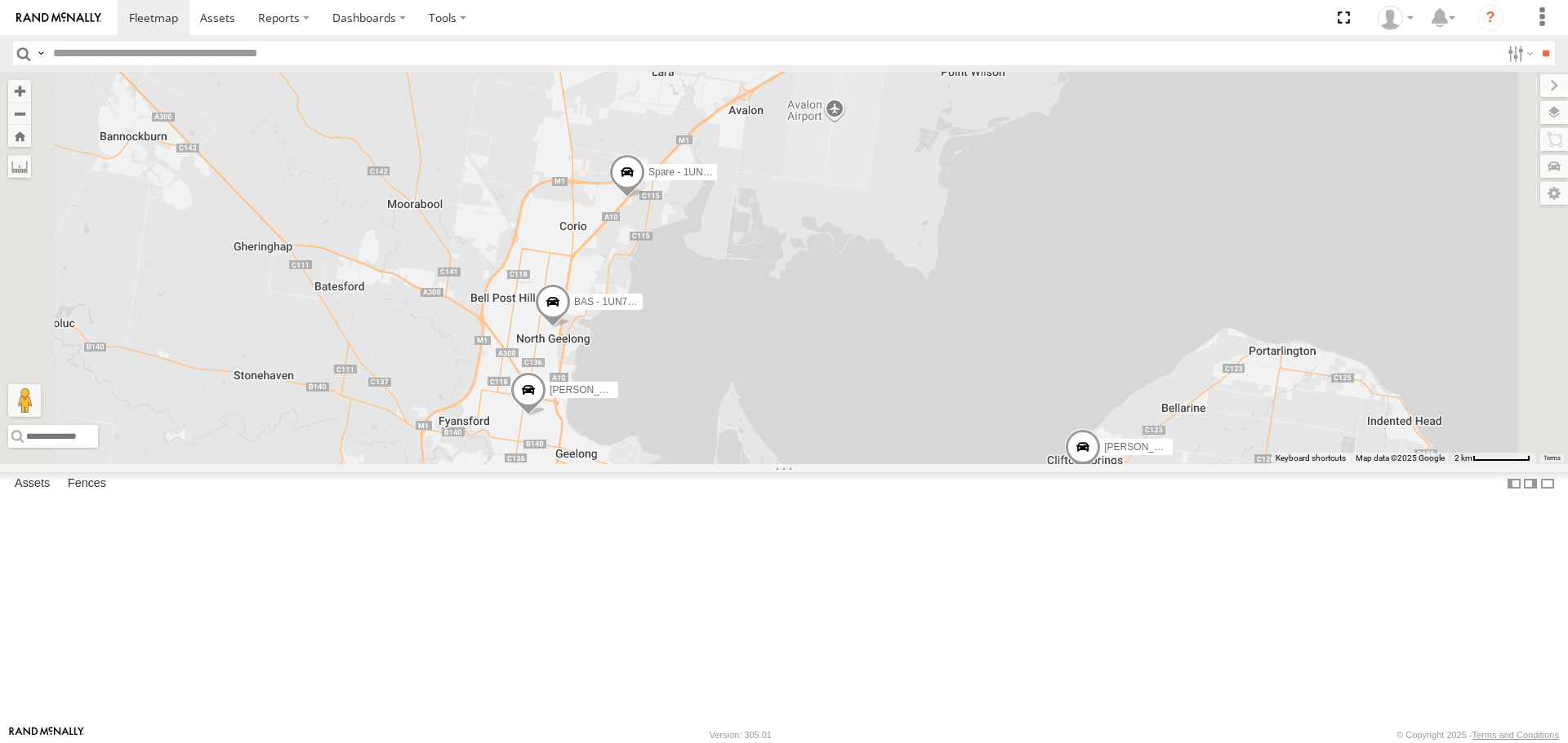
drag, startPoint x: 855, startPoint y: 322, endPoint x: 865, endPoint y: 354, distance: 33.5
click at [865, 354] on div "[PERSON_NAME] [PERSON_NAME] BAS - 1UN7FC [PERSON_NAME] - 1UN7FB [PERSON_NAME] a…" at bounding box center [784, 267] width 1568 height 391
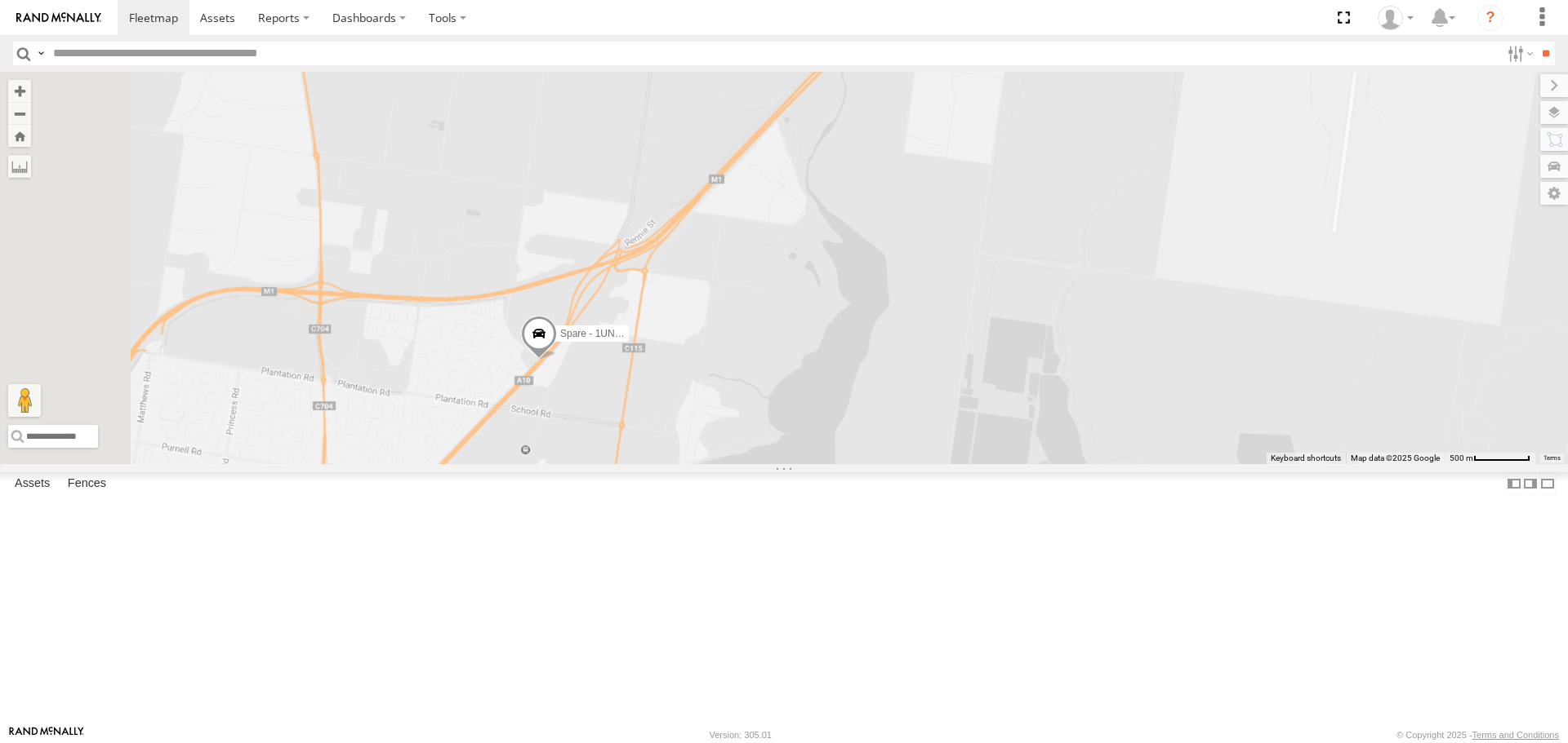
drag, startPoint x: 589, startPoint y: 293, endPoint x: 722, endPoint y: 490, distance: 237.7
click at [722, 464] on div "[PERSON_NAME] [PERSON_NAME] BAS - 1UN7FC [PERSON_NAME] - 1UN7FB [PERSON_NAME] a…" at bounding box center [784, 267] width 1568 height 391
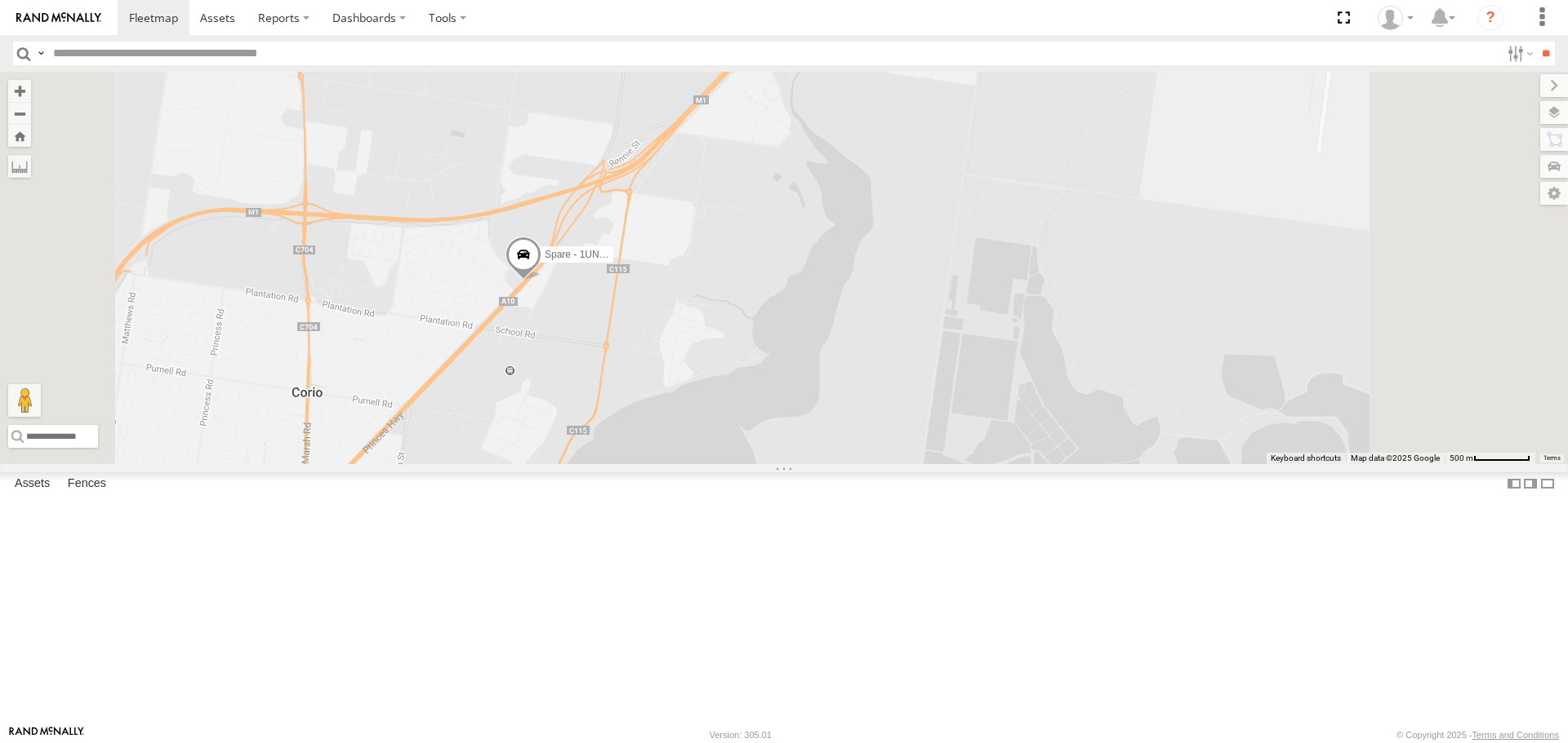
drag, startPoint x: 685, startPoint y: 479, endPoint x: 857, endPoint y: 333, distance: 225.6
click at [857, 333] on div "[PERSON_NAME] [PERSON_NAME] BAS - 1UN7FC [PERSON_NAME] - 1UN7FB [PERSON_NAME] a…" at bounding box center [784, 267] width 1568 height 391
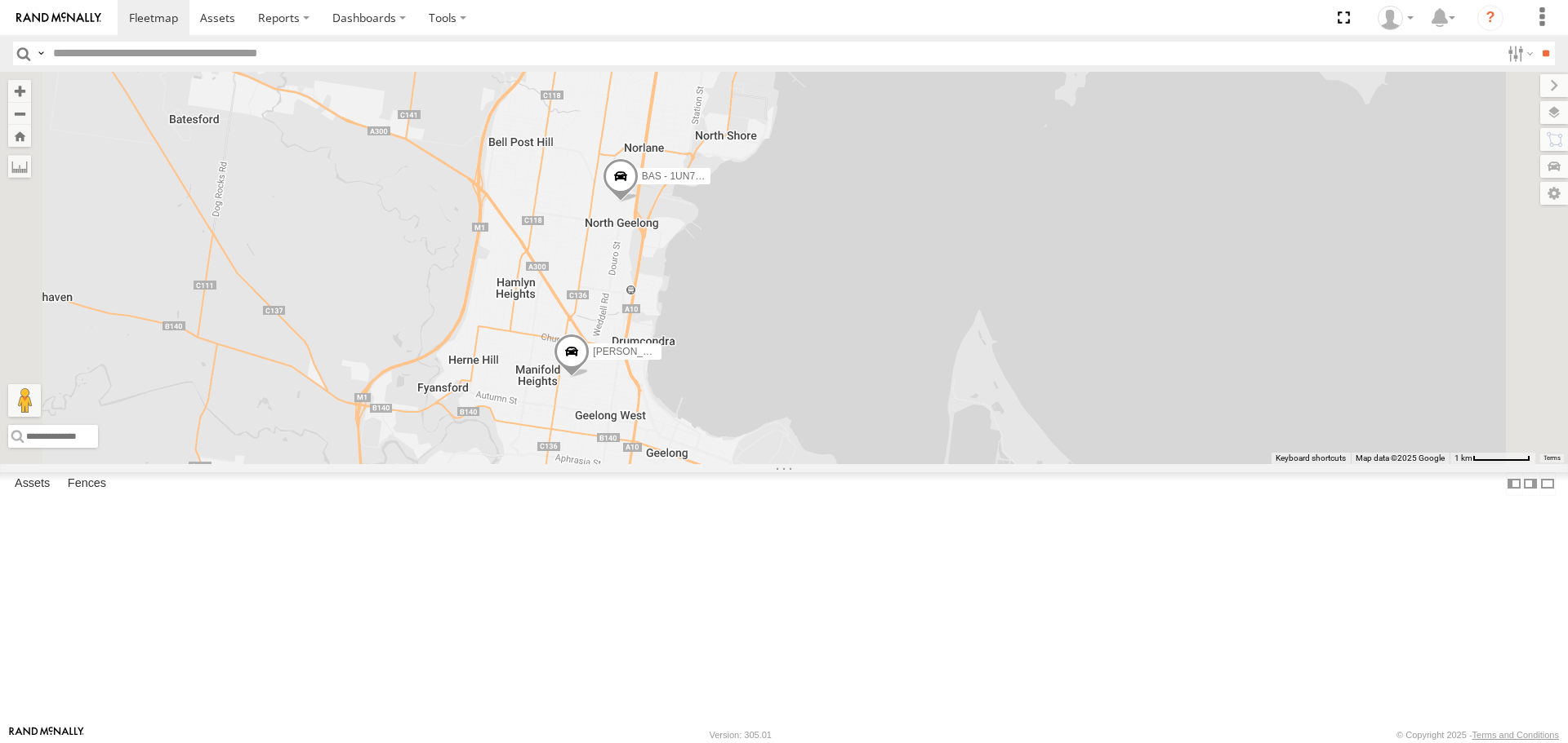
drag, startPoint x: 873, startPoint y: 367, endPoint x: 817, endPoint y: 274, distance: 108.6
click at [827, 274] on div "[PERSON_NAME] [PERSON_NAME] BAS - 1UN7FC [PERSON_NAME] - 1UN7FB [PERSON_NAME] a…" at bounding box center [784, 267] width 1568 height 391
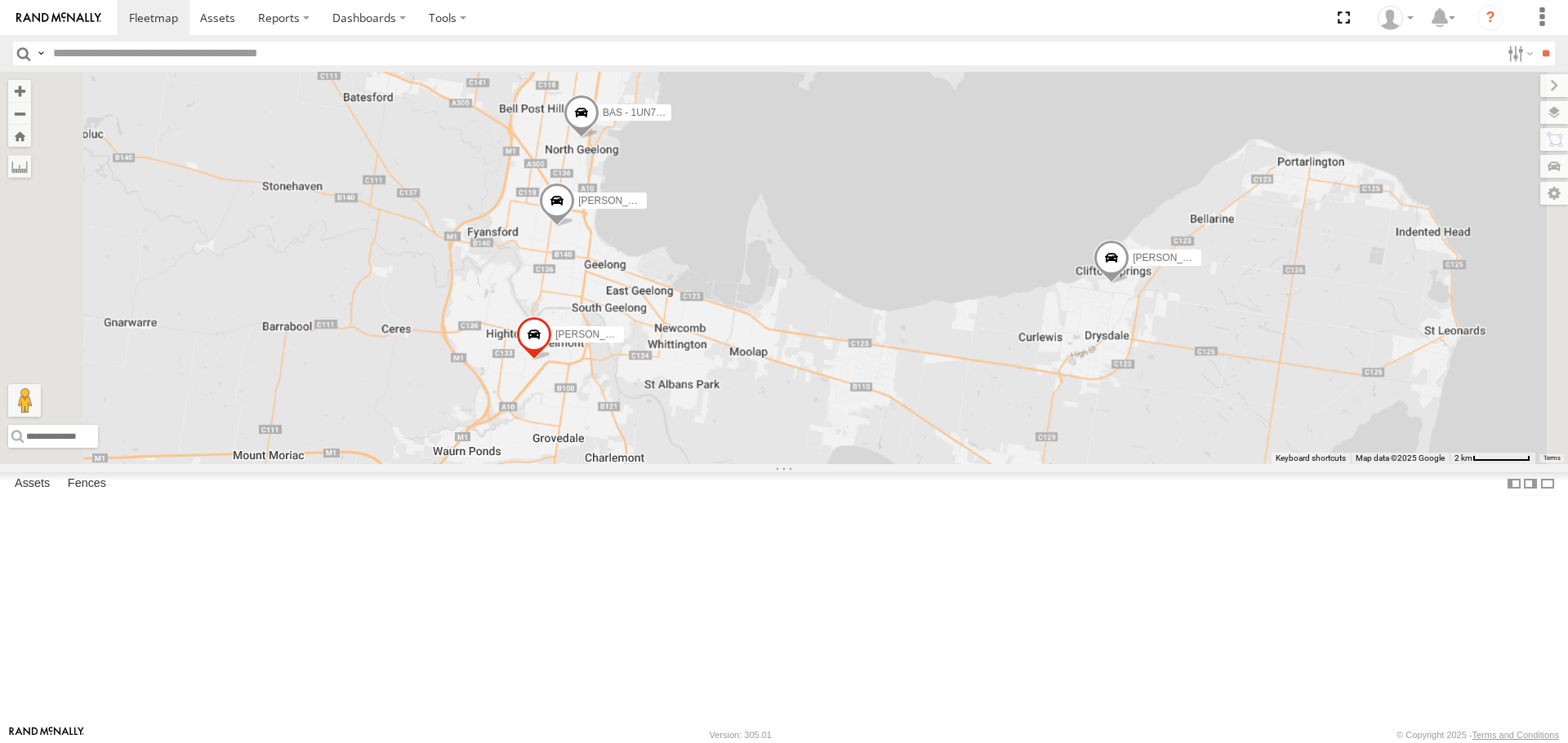
drag, startPoint x: 852, startPoint y: 404, endPoint x: 679, endPoint y: 372, distance: 175.9
click at [679, 372] on div "[PERSON_NAME] [PERSON_NAME] BAS - 1UN7FC [PERSON_NAME] - 1UN7FB [PERSON_NAME] a…" at bounding box center [784, 267] width 1568 height 391
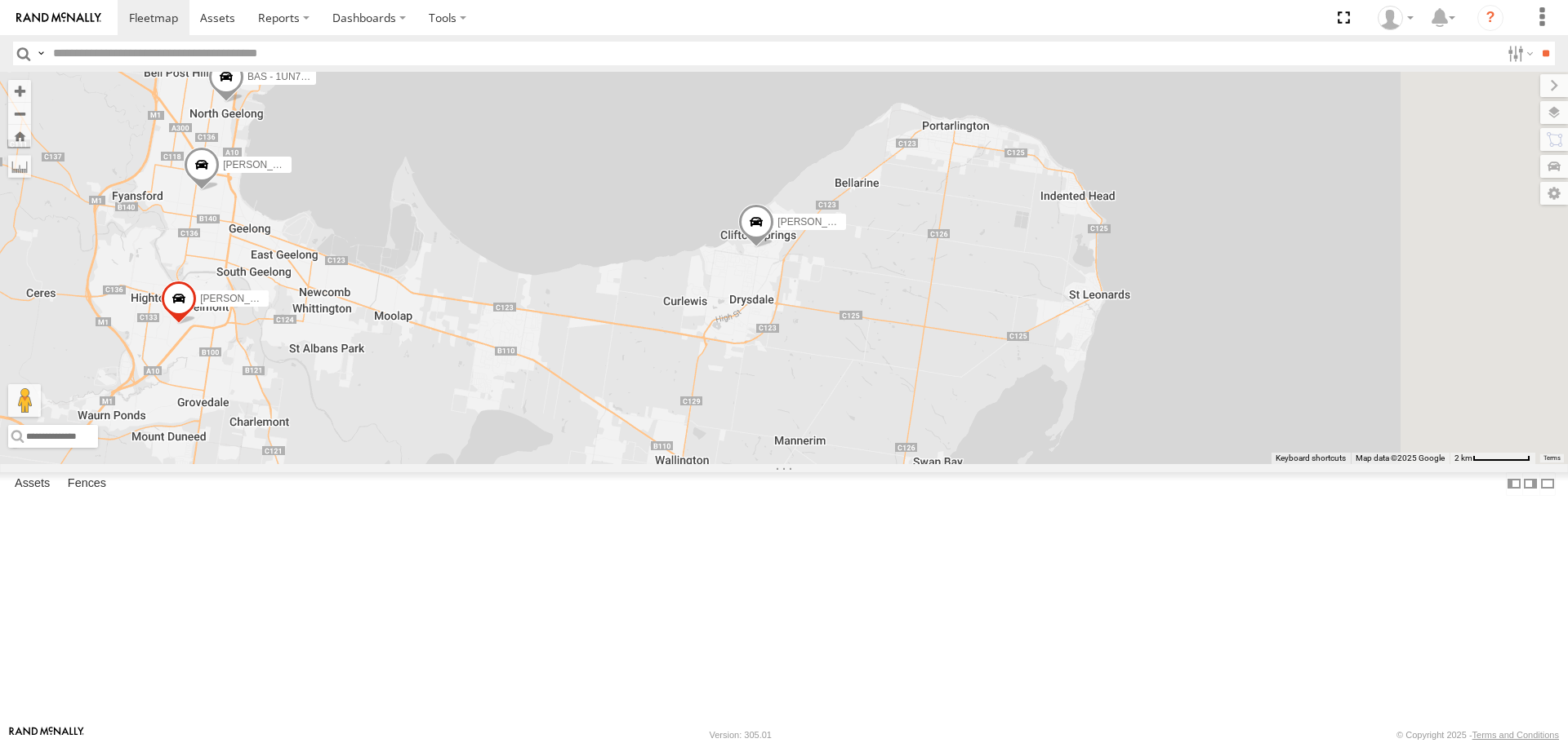
click at [774, 248] on span at bounding box center [756, 226] width 36 height 44
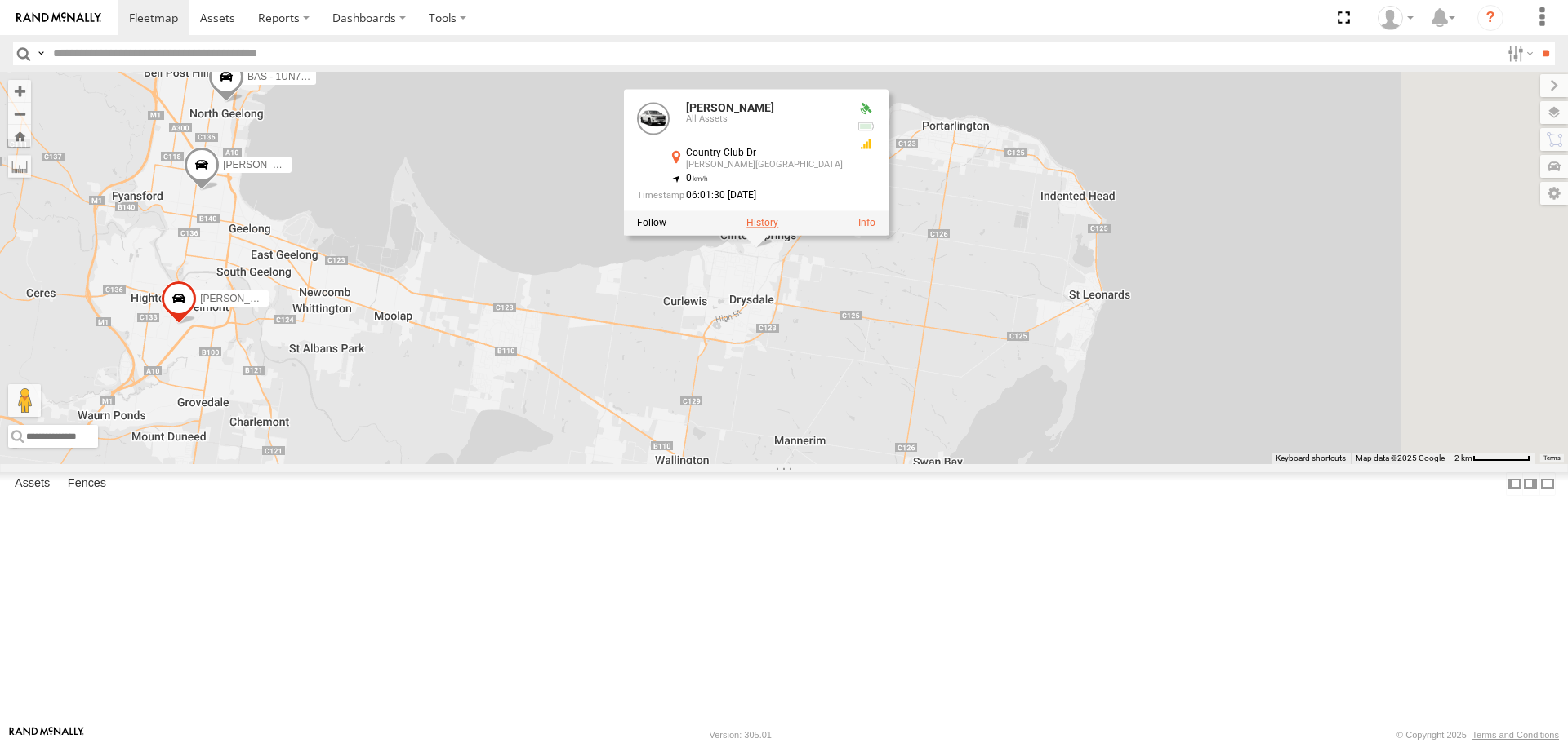
click at [778, 229] on label at bounding box center [762, 224] width 32 height 12
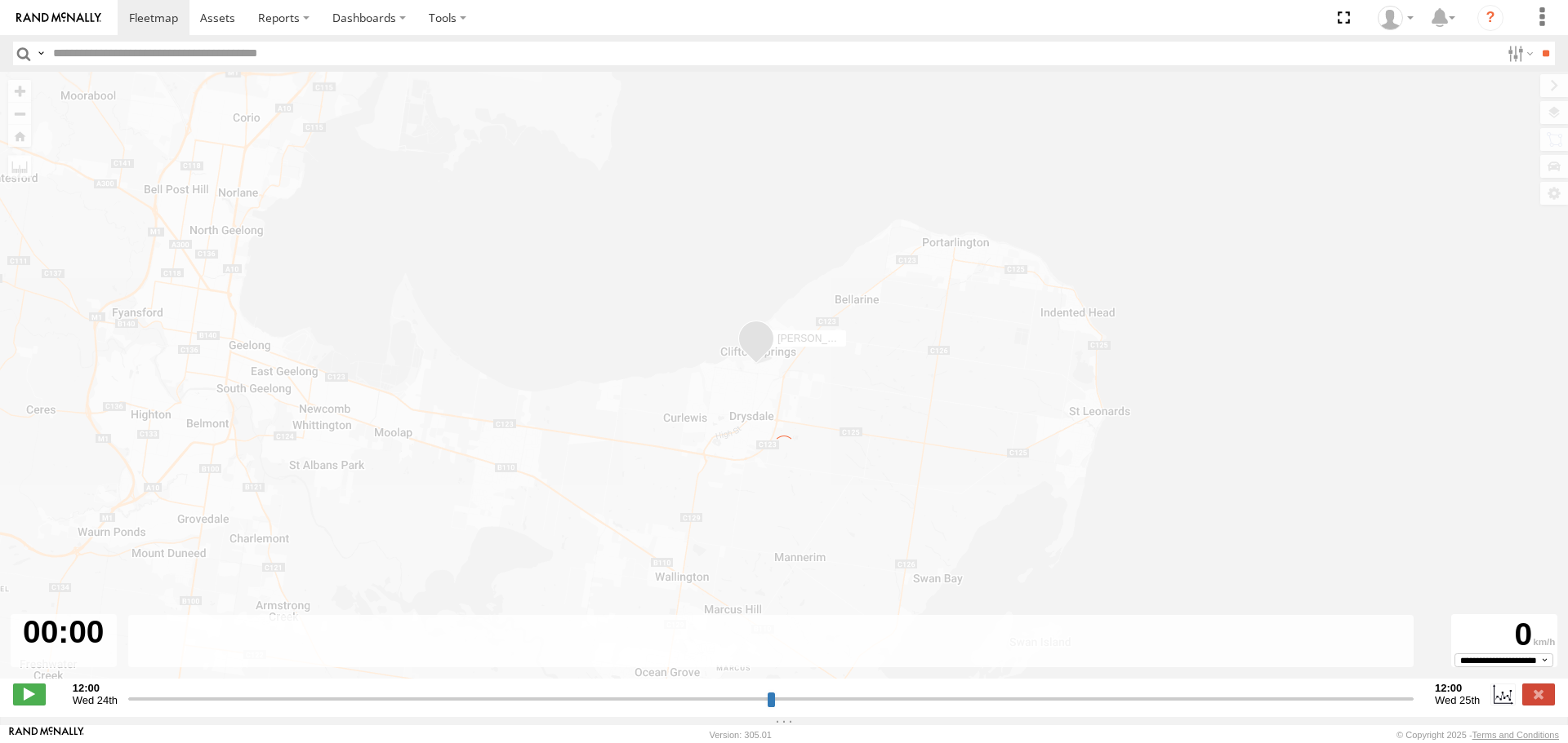
type input "**********"
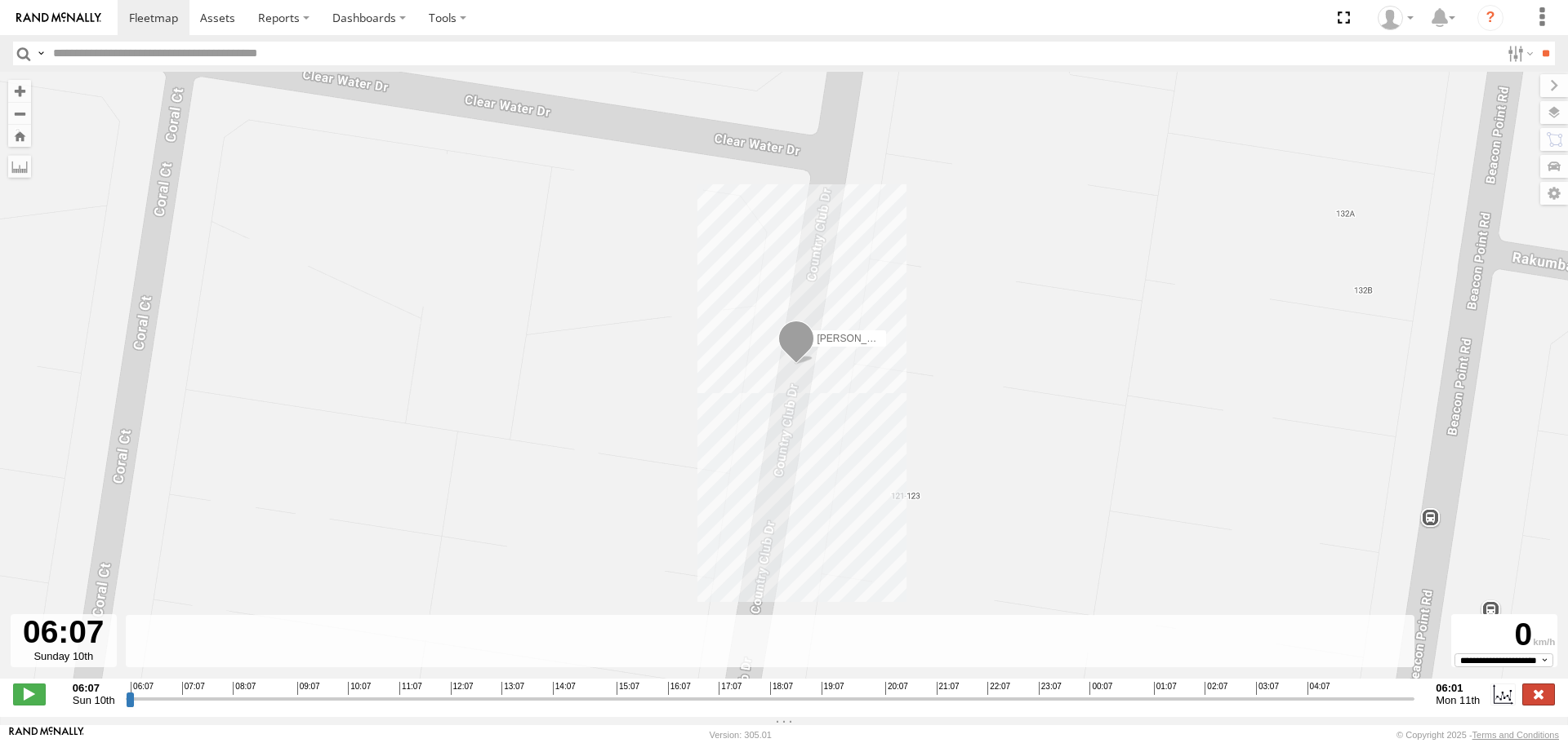
click at [1541, 702] on label at bounding box center [1538, 695] width 33 height 21
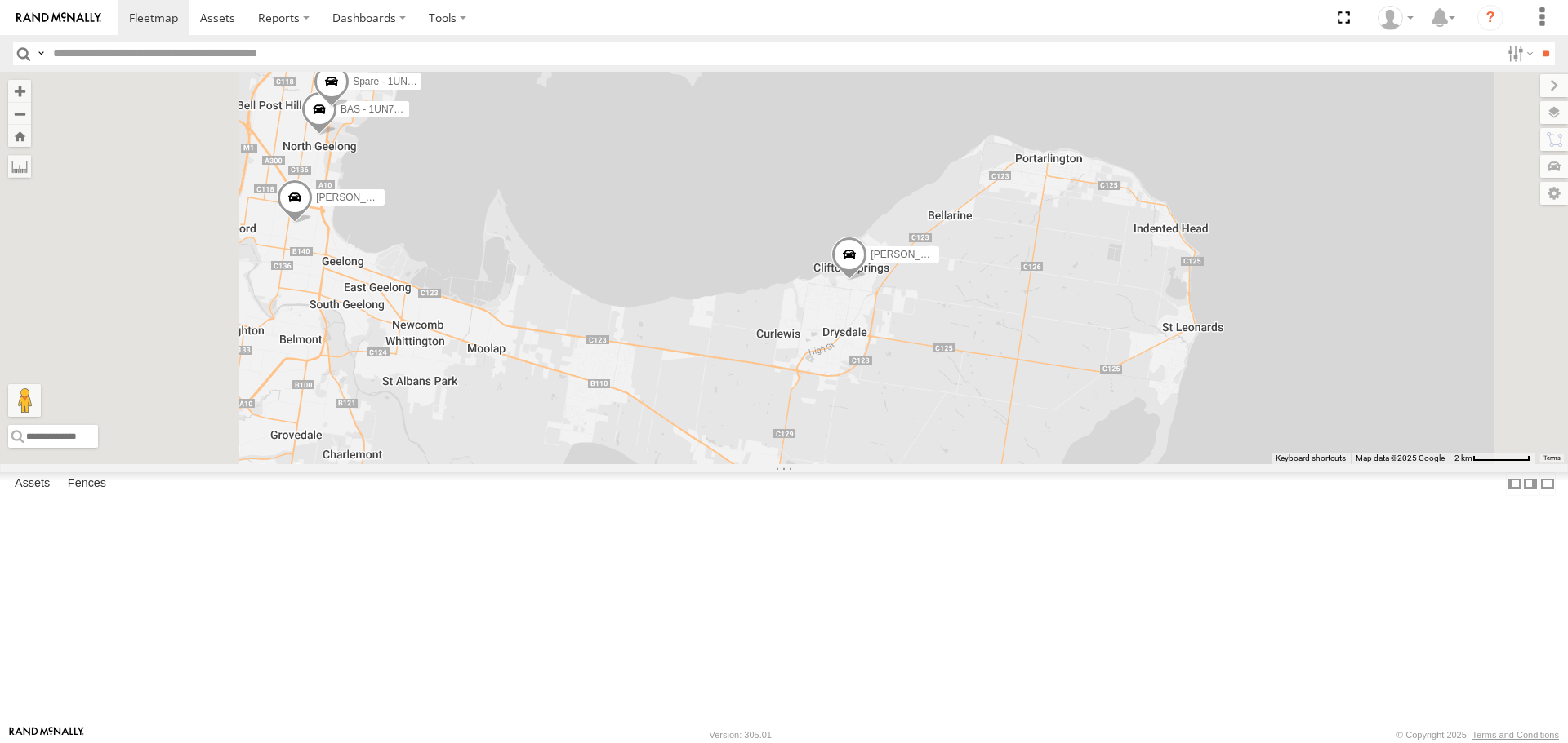
drag, startPoint x: 721, startPoint y: 365, endPoint x: 1179, endPoint y: 550, distance: 494.0
click at [1179, 464] on div "[PERSON_NAME] - 1UN7FC [PERSON_NAME] - 1UN7FB" at bounding box center [784, 267] width 1568 height 391
